Goal: Consume media (video, audio): Consume media (video, audio)

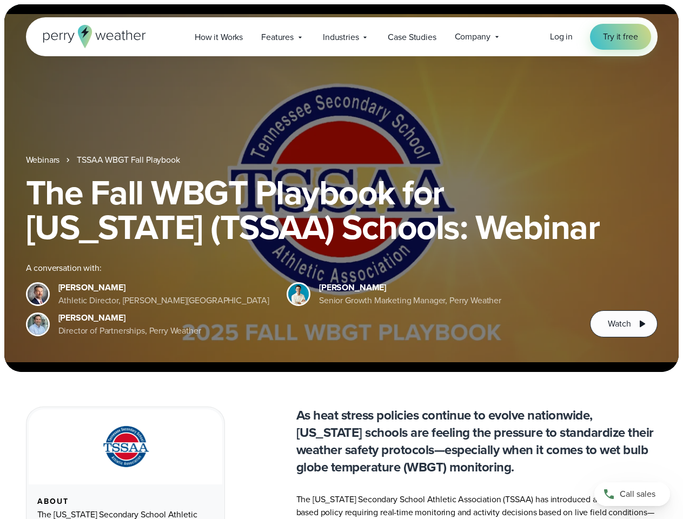
click at [341, 260] on div "The Fall WBGT Playbook for [US_STATE] (TSSAA) Schools: Webinar A conversation w…" at bounding box center [342, 256] width 632 height 162
click at [341, 37] on span "Industries" at bounding box center [341, 37] width 36 height 13
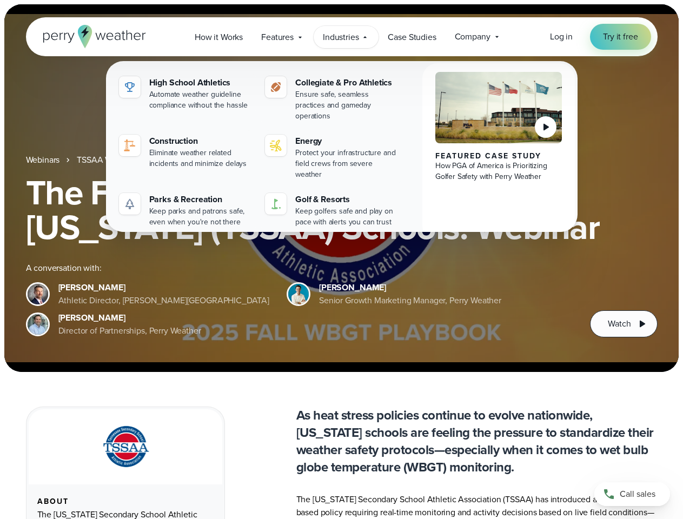
click at [341, 188] on h1 "The Fall WBGT Playbook for [US_STATE] (TSSAA) Schools: Webinar" at bounding box center [342, 209] width 632 height 69
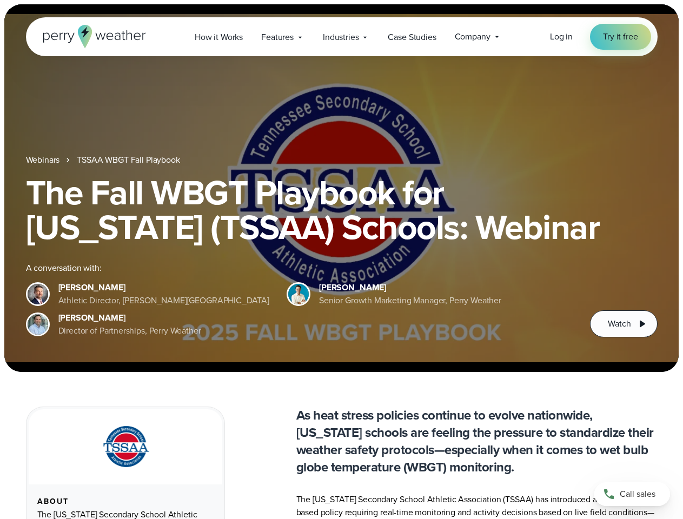
click at [129, 160] on link "TSSAA WBGT Fall Playbook" at bounding box center [128, 160] width 103 height 13
click at [624, 324] on span "Watch" at bounding box center [619, 324] width 23 height 13
